Goal: Task Accomplishment & Management: Use online tool/utility

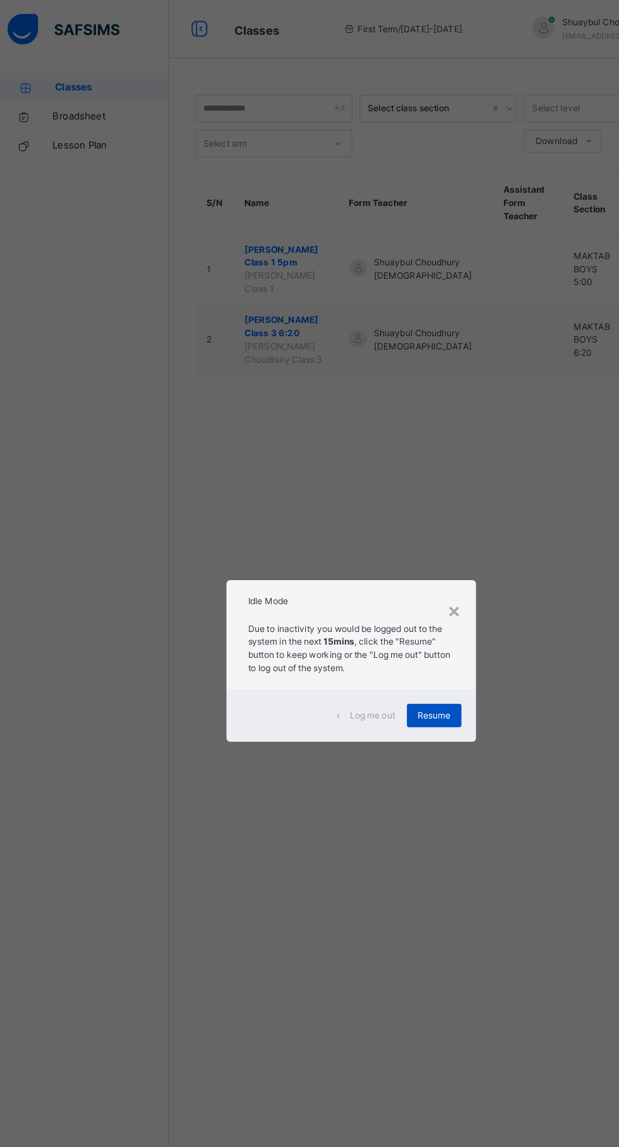
click at [406, 631] on div "Resume" at bounding box center [381, 621] width 47 height 20
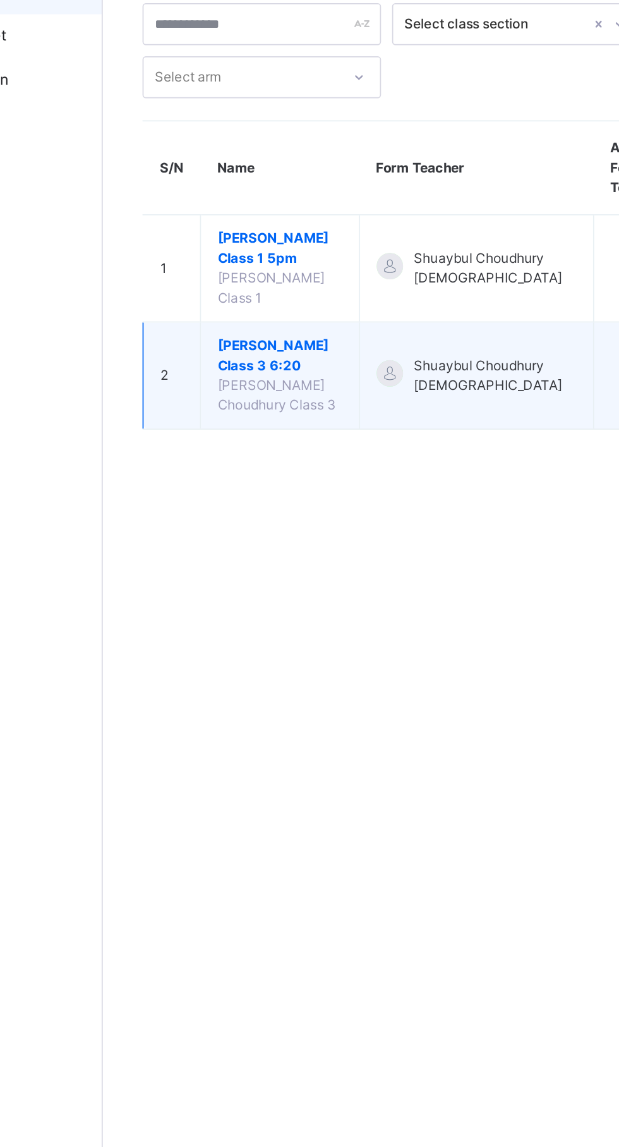
click at [253, 295] on span "[PERSON_NAME] Class 3 6:20" at bounding box center [252, 283] width 71 height 23
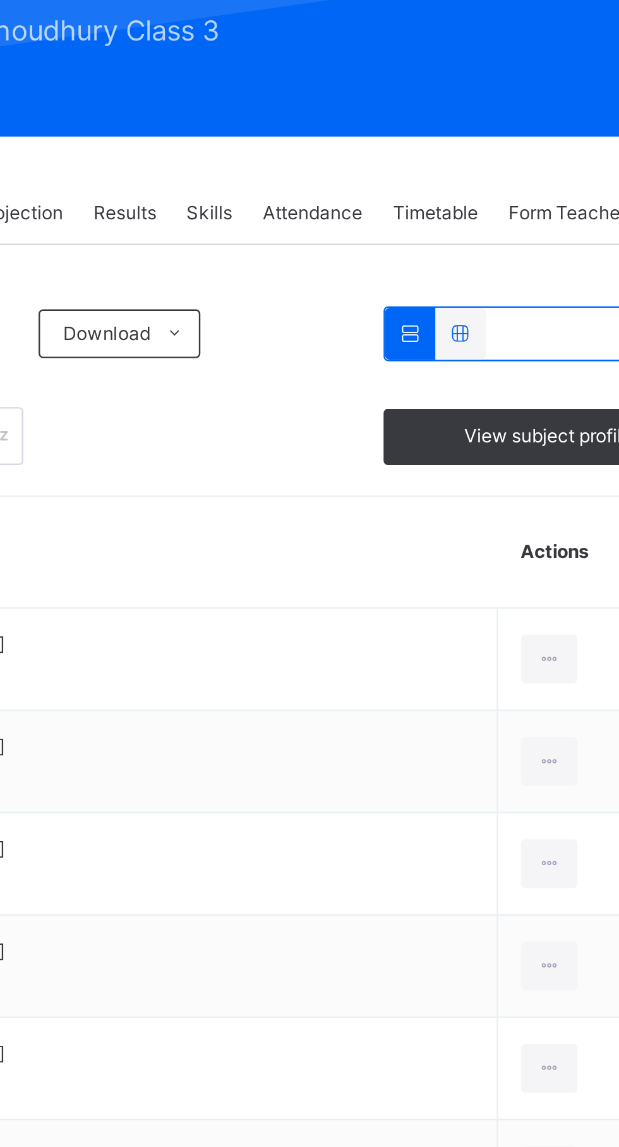
click at [453, 299] on div "Attendance" at bounding box center [431, 286] width 54 height 25
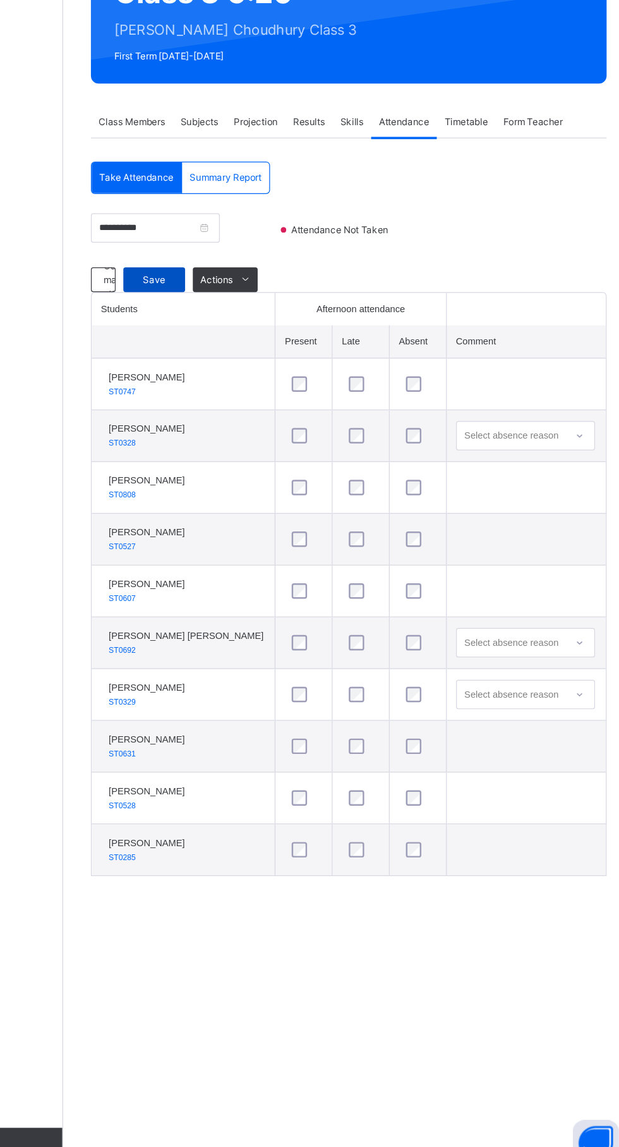
click at [220, 421] on span "Save" at bounding box center [226, 415] width 32 height 11
click at [140, 455] on div "Classes Broadsheet Lesson Plan Help" at bounding box center [76, 599] width 152 height 1097
